Goal: Task Accomplishment & Management: Use online tool/utility

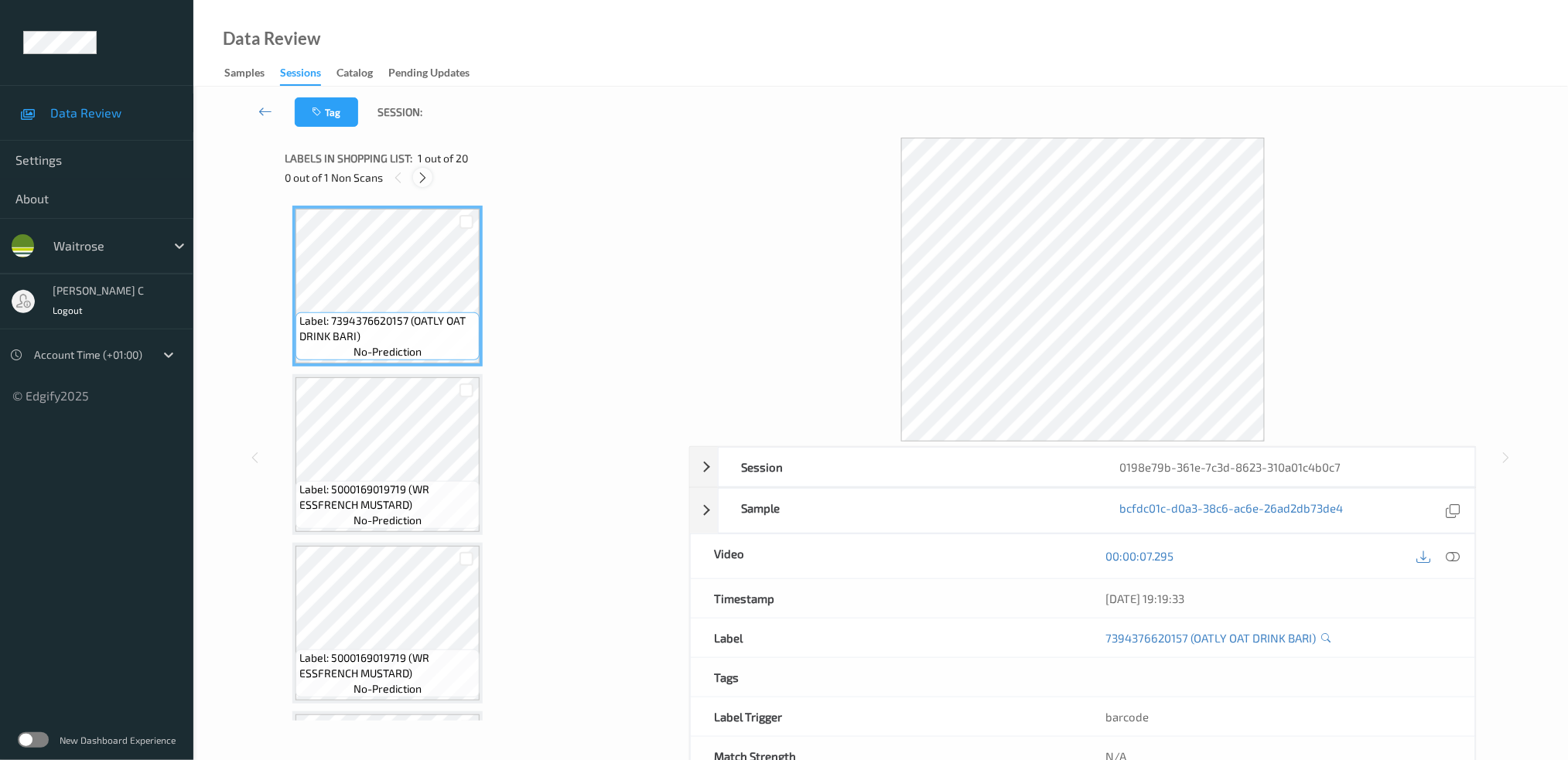
click at [423, 169] on div at bounding box center [423, 177] width 19 height 19
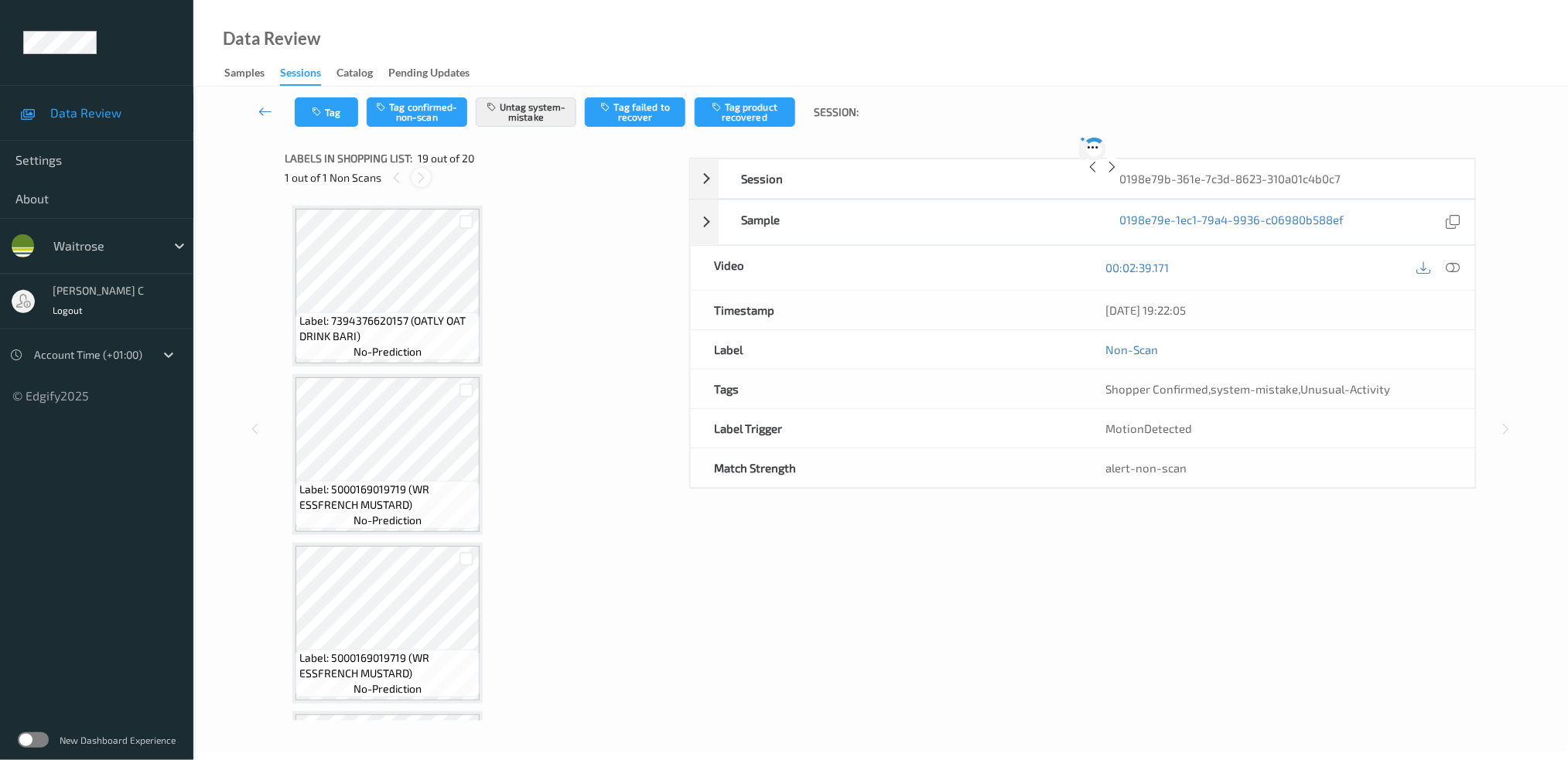
scroll to position [2832, 0]
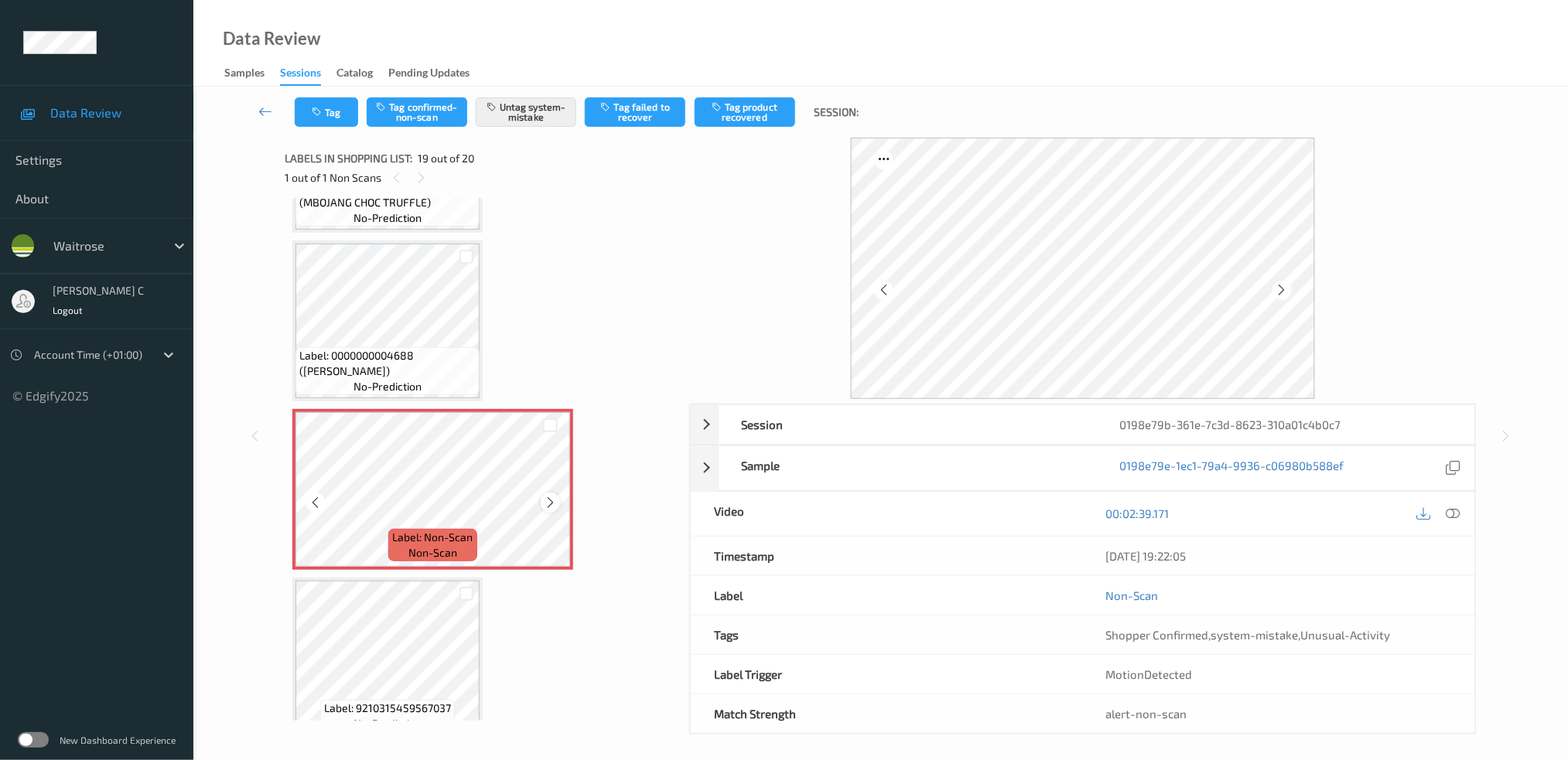
click at [549, 496] on icon at bounding box center [550, 503] width 13 height 14
click at [554, 496] on icon at bounding box center [550, 503] width 13 height 14
click at [554, 496] on icon at bounding box center [550, 503] width 13 height 14
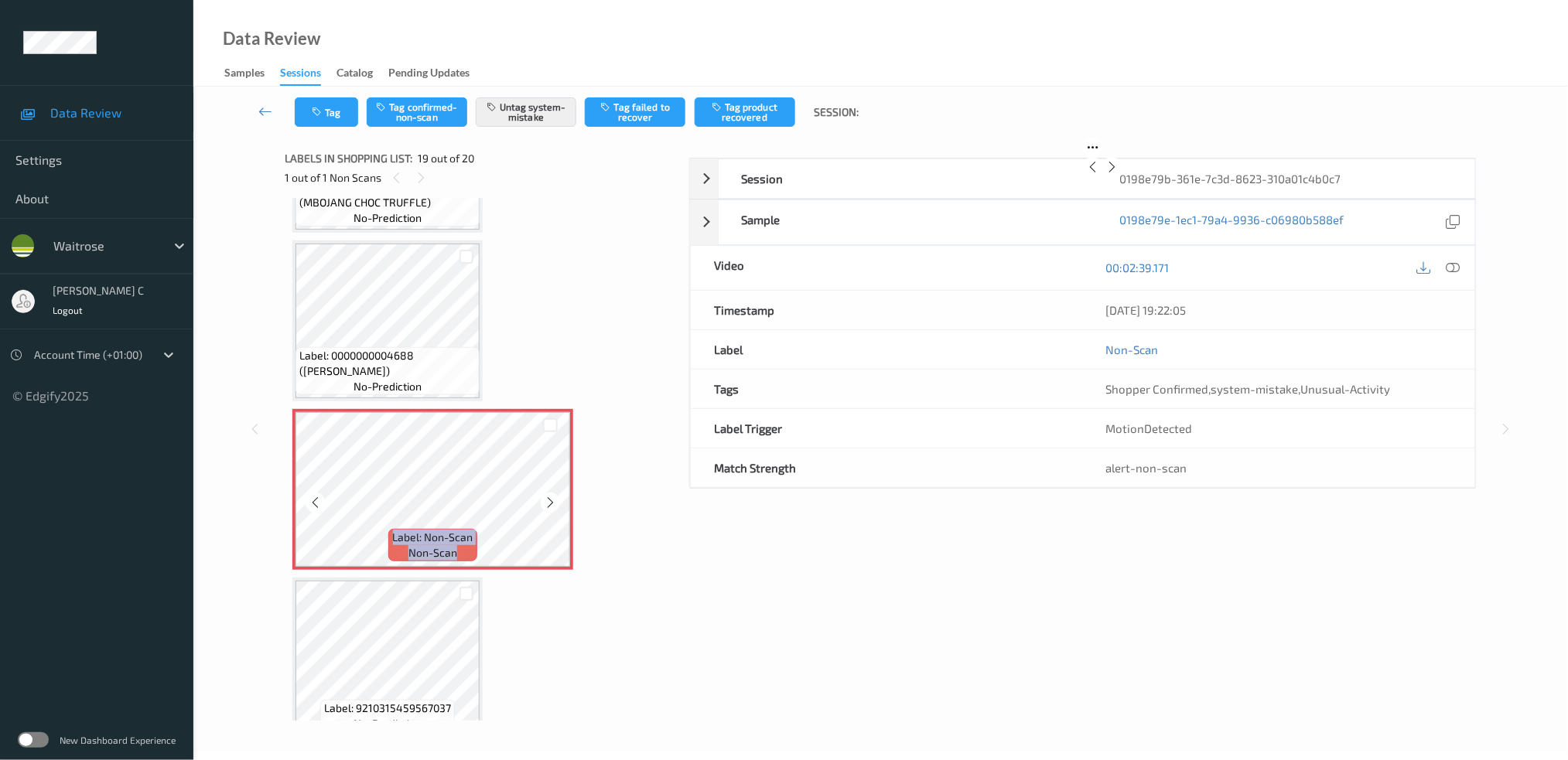
click at [554, 496] on icon at bounding box center [550, 503] width 13 height 14
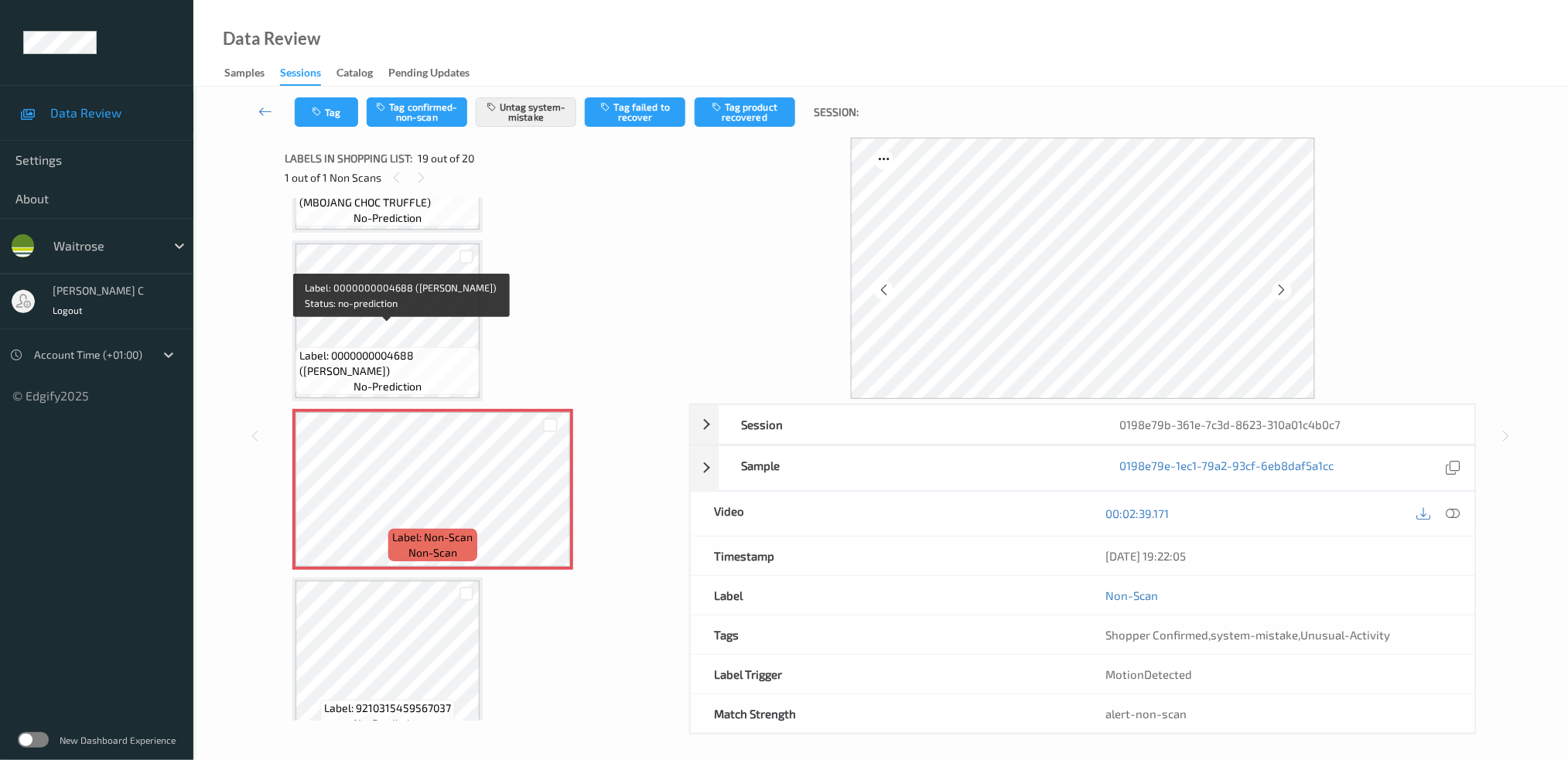
click at [426, 348] on span "Label: 0000000004688 ([PERSON_NAME])" at bounding box center [387, 363] width 177 height 31
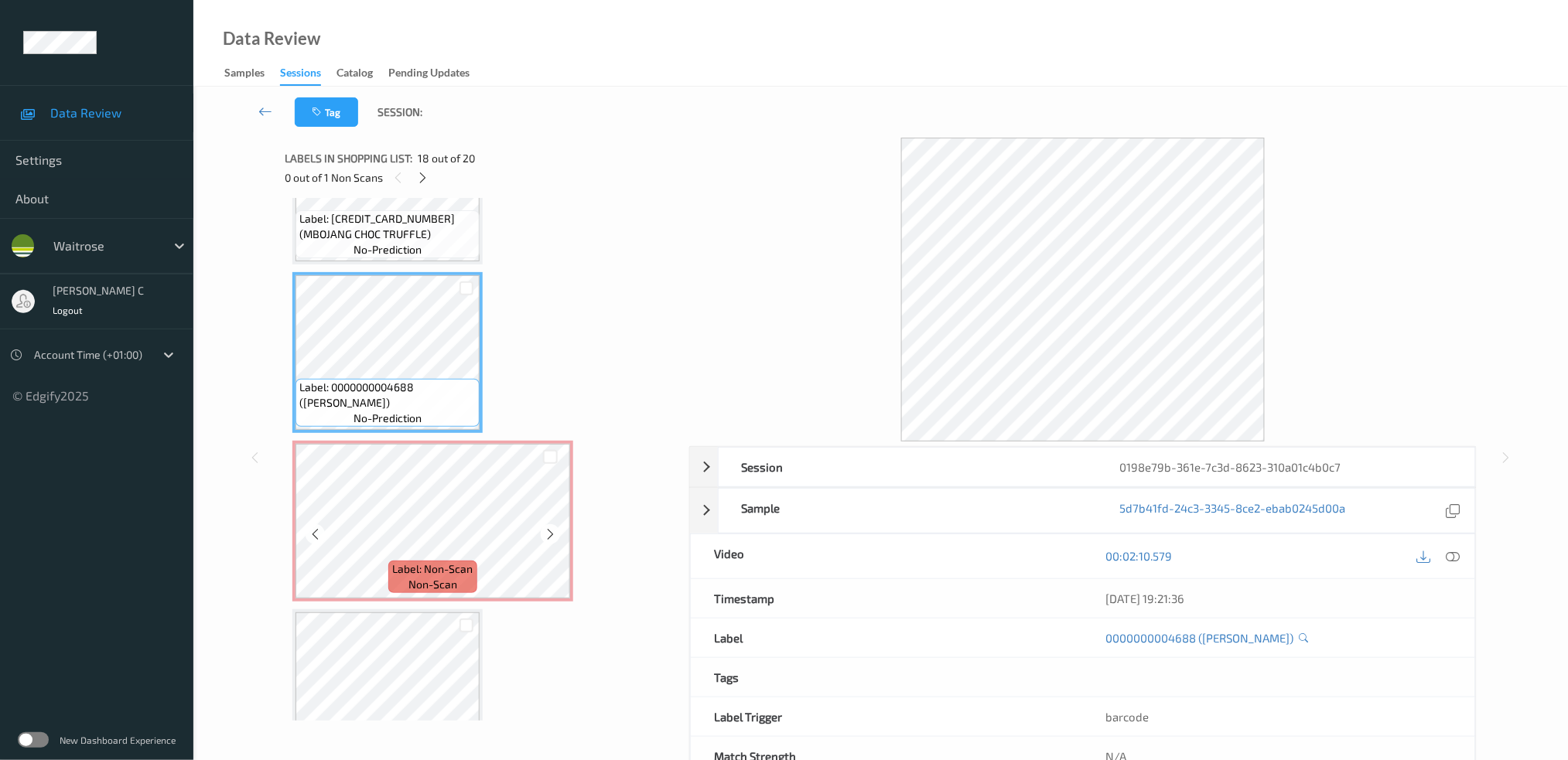
scroll to position [2831, 0]
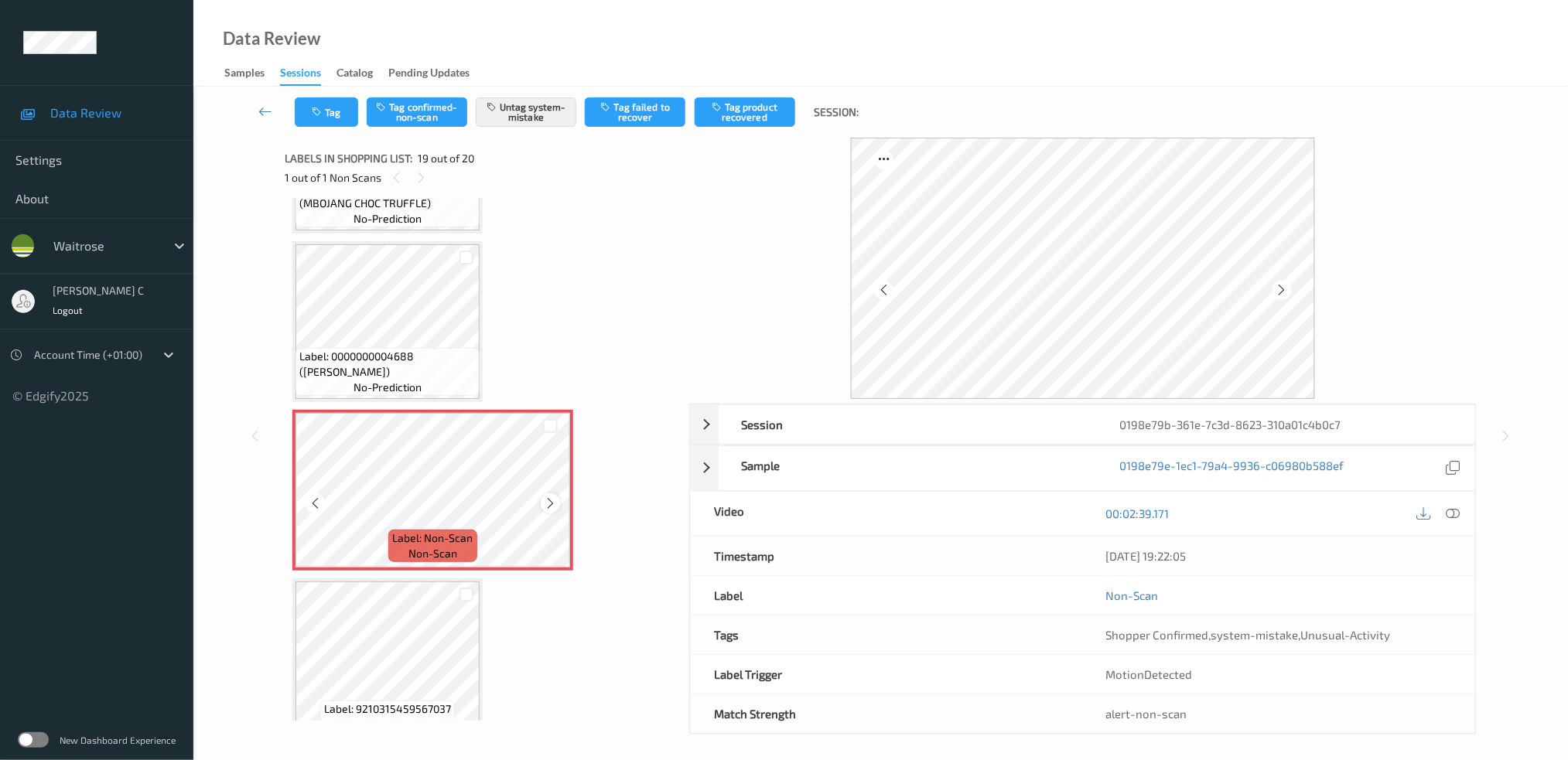
click at [552, 497] on icon at bounding box center [550, 503] width 13 height 14
click at [320, 102] on button "Tag" at bounding box center [326, 112] width 64 height 29
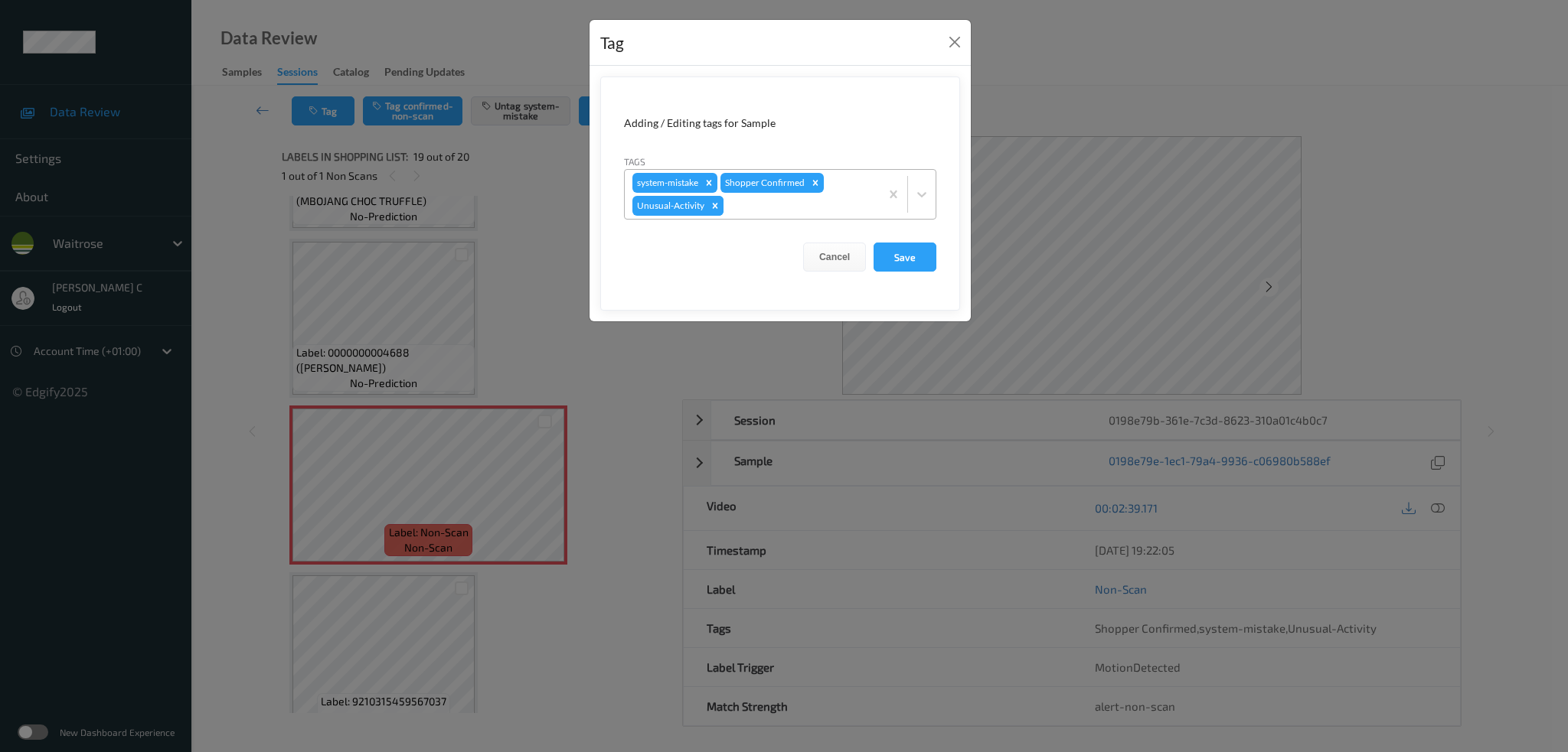
click at [713, 209] on icon "Remove Unusual-Activity" at bounding box center [715, 205] width 10 height 10
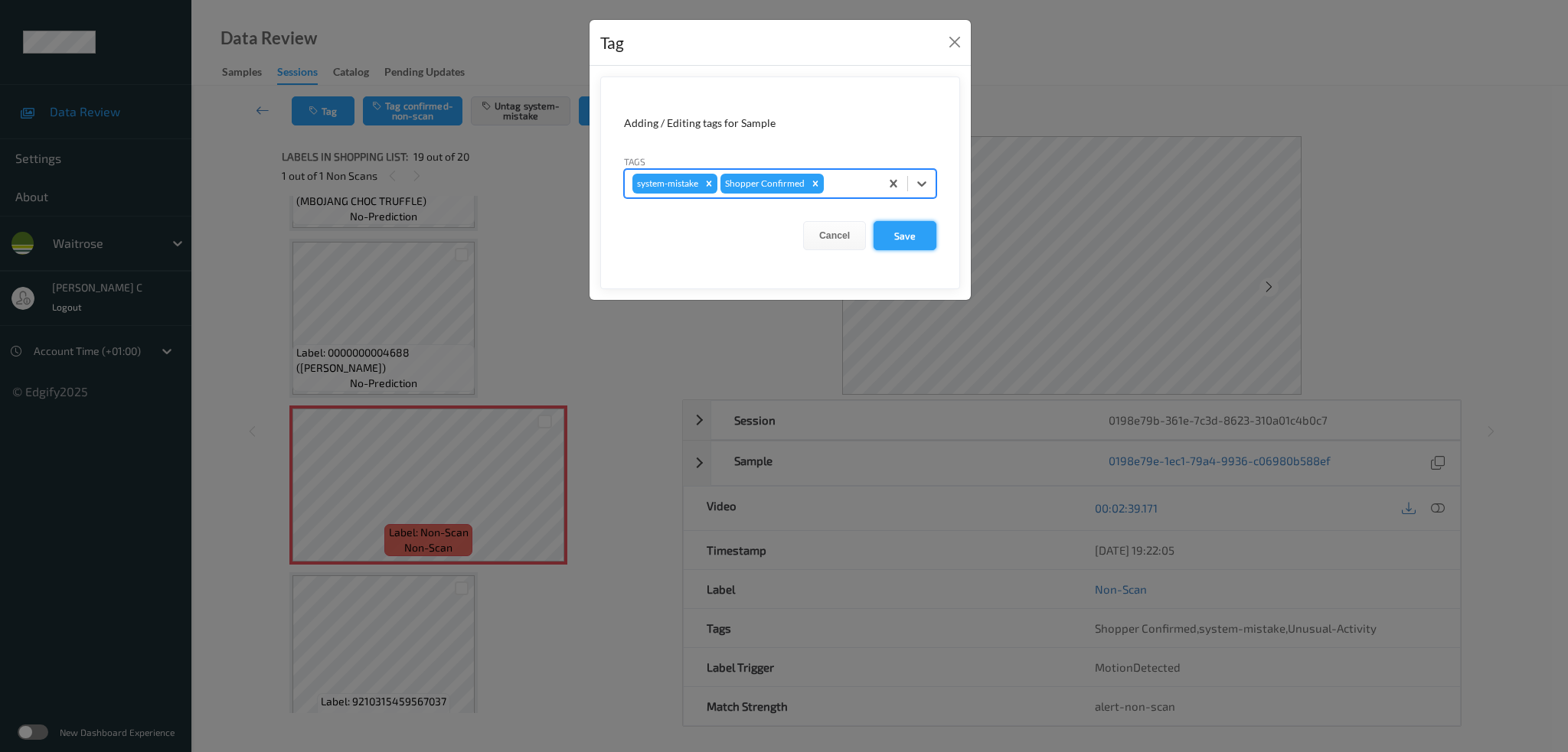
click at [929, 245] on button "Save" at bounding box center [905, 235] width 63 height 29
